Goal: Check status: Check status

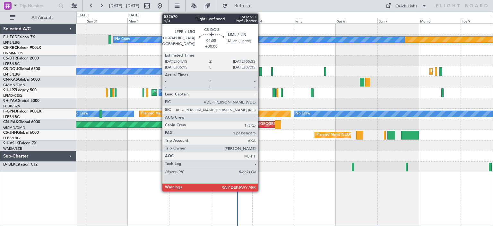
click at [261, 73] on div at bounding box center [260, 71] width 3 height 9
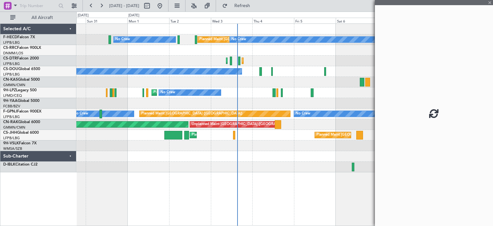
click at [488, 0] on div at bounding box center [434, 113] width 118 height 226
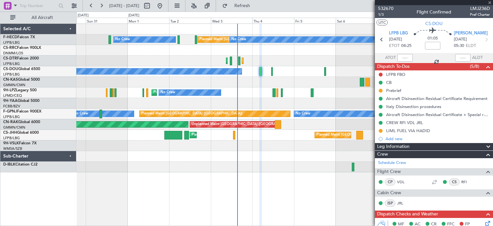
click at [489, 4] on div at bounding box center [434, 2] width 118 height 5
click at [488, 1] on div at bounding box center [434, 2] width 118 height 5
click at [489, 2] on span at bounding box center [489, 3] width 6 height 6
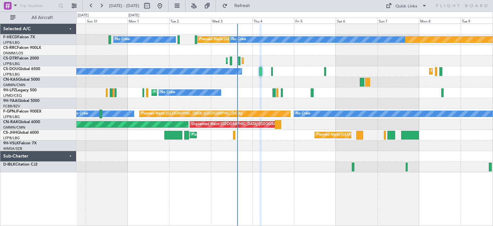
type input "0"
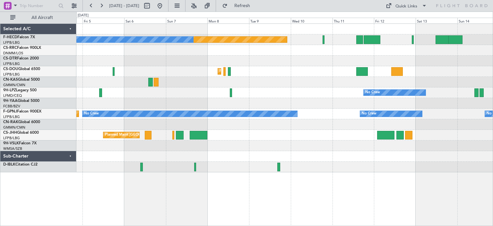
click at [241, 95] on div "Planned Maint [GEOGRAPHIC_DATA] ([GEOGRAPHIC_DATA]) No Crew Planned Maint Sofia…" at bounding box center [284, 98] width 416 height 148
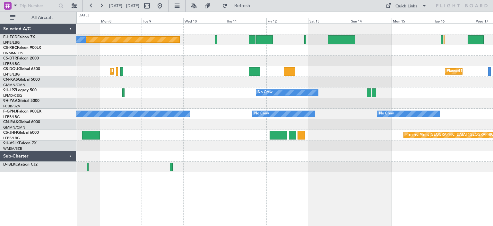
click at [332, 79] on div "Planned Maint [GEOGRAPHIC_DATA] ([GEOGRAPHIC_DATA]) No Crew No Crew Planned Mai…" at bounding box center [284, 98] width 416 height 148
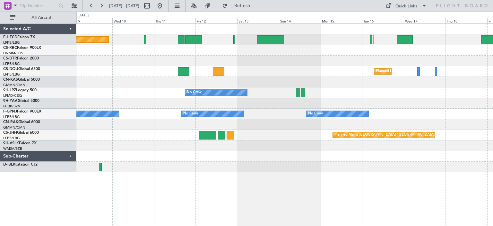
click at [281, 80] on div "Planned Maint [GEOGRAPHIC_DATA] ([GEOGRAPHIC_DATA]) No Crew No Crew Planned Mai…" at bounding box center [284, 98] width 416 height 148
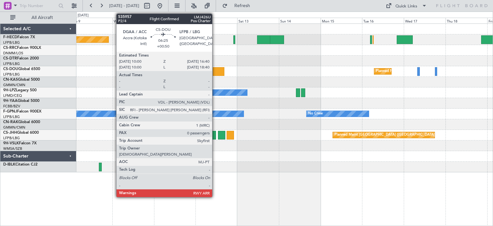
click at [215, 71] on div at bounding box center [219, 71] width 12 height 9
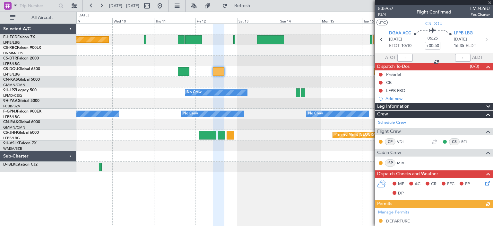
click at [393, 6] on div "535957 P2/4 Flight Confirmed LMJ426U Pos Charter" at bounding box center [434, 11] width 118 height 13
click at [390, 8] on span "535957" at bounding box center [385, 8] width 15 height 7
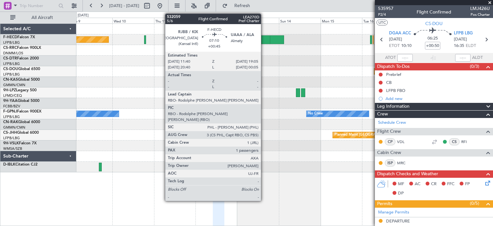
click at [264, 38] on div at bounding box center [263, 39] width 13 height 9
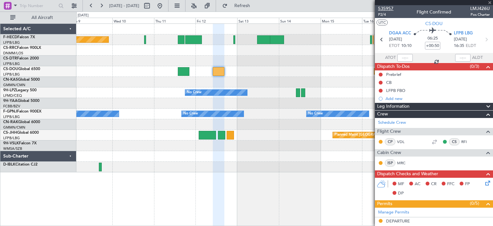
type input "+00:45"
type input "1"
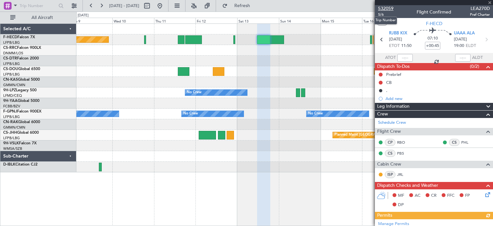
click at [381, 9] on span "532059" at bounding box center [385, 8] width 15 height 7
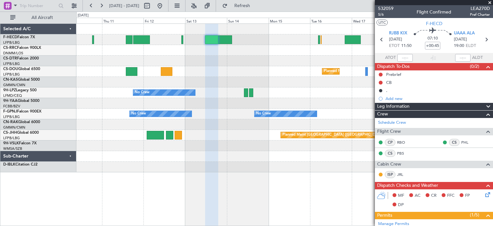
click at [253, 81] on div "No Crew Planned Maint [GEOGRAPHIC_DATA] ([GEOGRAPHIC_DATA]) Planned Maint [GEOG…" at bounding box center [284, 98] width 416 height 148
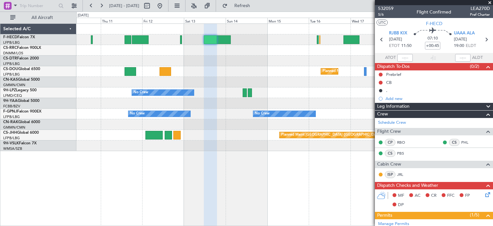
click at [235, 35] on div "No Crew Planned Maint [GEOGRAPHIC_DATA] ([GEOGRAPHIC_DATA]) Planned Maint [GEOG…" at bounding box center [284, 39] width 416 height 11
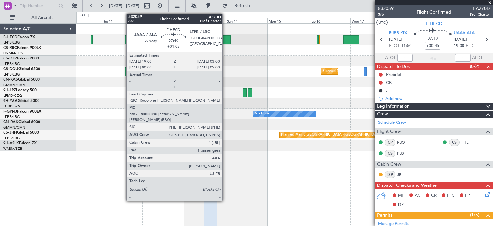
click at [225, 38] on div at bounding box center [224, 39] width 14 height 9
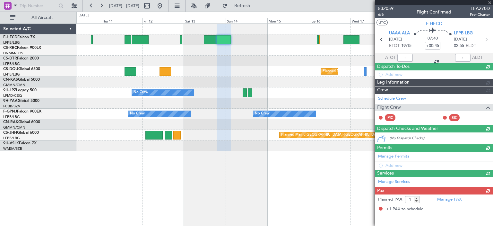
type input "+01:05"
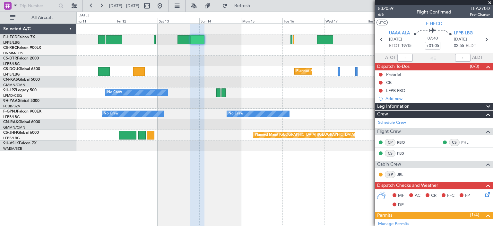
click at [181, 80] on div "No Crew Planned Maint [GEOGRAPHIC_DATA] ([GEOGRAPHIC_DATA]) Planned Maint [GEOG…" at bounding box center [284, 87] width 416 height 127
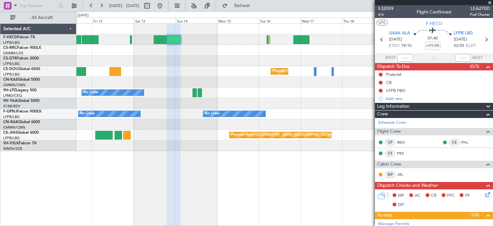
click at [193, 104] on div "No Crew Planned Maint [GEOGRAPHIC_DATA] ([GEOGRAPHIC_DATA]) Planned Maint [GEOG…" at bounding box center [284, 87] width 416 height 127
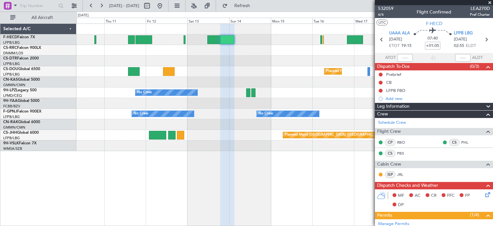
click at [246, 101] on div "No Crew Planned Maint [GEOGRAPHIC_DATA] ([GEOGRAPHIC_DATA]) Planned Maint [GEOG…" at bounding box center [284, 87] width 416 height 127
click at [491, 1] on span at bounding box center [489, 3] width 6 height 6
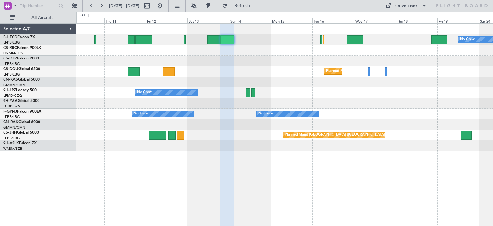
type input "0"
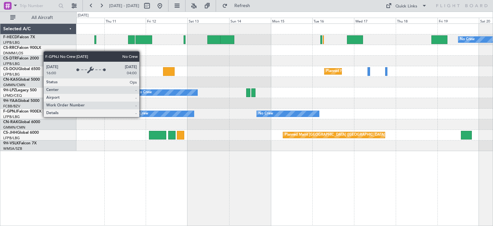
click at [313, 136] on div "No Crew Planned Maint [GEOGRAPHIC_DATA] ([GEOGRAPHIC_DATA]) Planned Maint [GEOG…" at bounding box center [284, 87] width 416 height 127
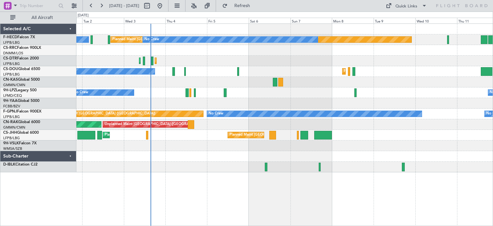
click at [246, 102] on div "Planned Maint [GEOGRAPHIC_DATA] ([GEOGRAPHIC_DATA]) No Crew No Crew Planned Mai…" at bounding box center [284, 98] width 416 height 148
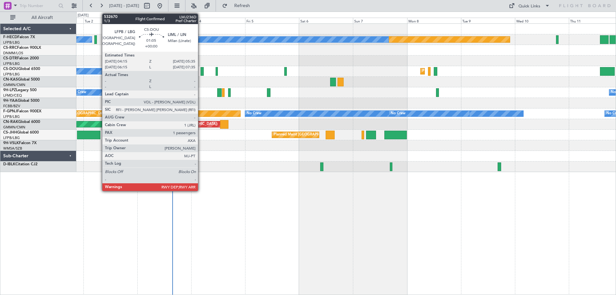
click at [201, 73] on div at bounding box center [202, 71] width 3 height 9
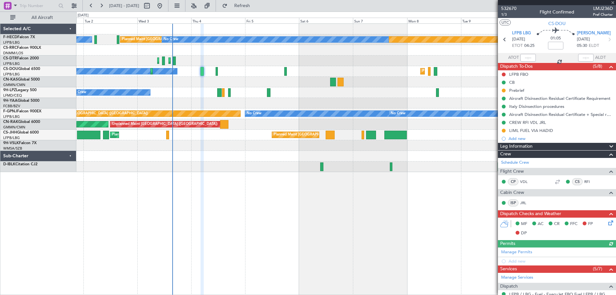
click at [492, 3] on div at bounding box center [557, 2] width 118 height 5
click at [492, 2] on span at bounding box center [613, 3] width 6 height 6
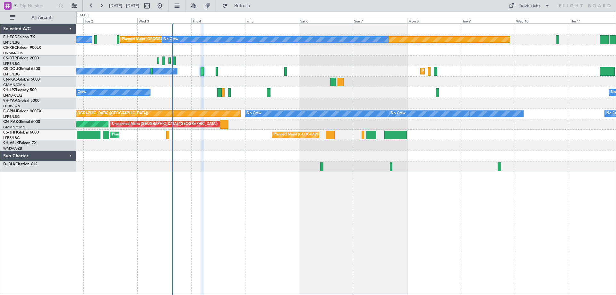
type input "0"
